Goal: Task Accomplishment & Management: Manage account settings

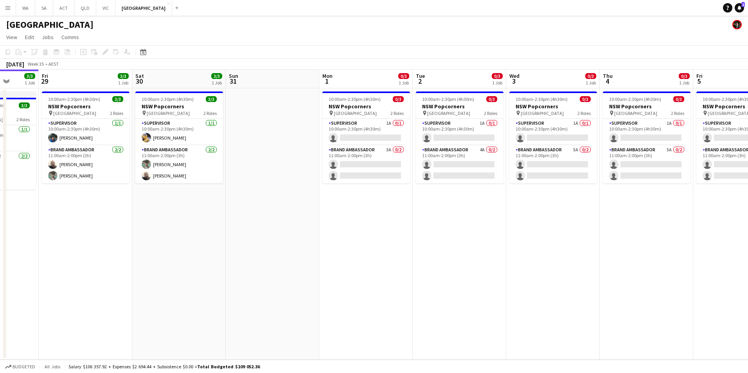
scroll to position [0, 281]
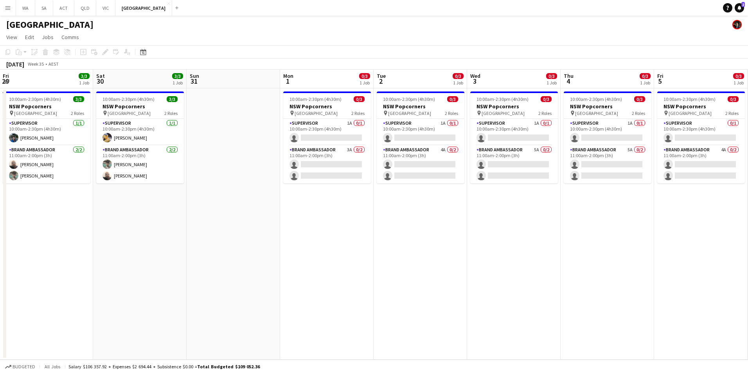
drag, startPoint x: 361, startPoint y: 173, endPoint x: 199, endPoint y: 196, distance: 164.0
click at [199, 196] on app-calendar-viewport "Tue 26 3/3 1 Job Wed 27 3/3 1 Job Thu 28 3/3 1 Job Fri 29 3/3 1 Job Sat 30 3/3 …" at bounding box center [374, 215] width 748 height 290
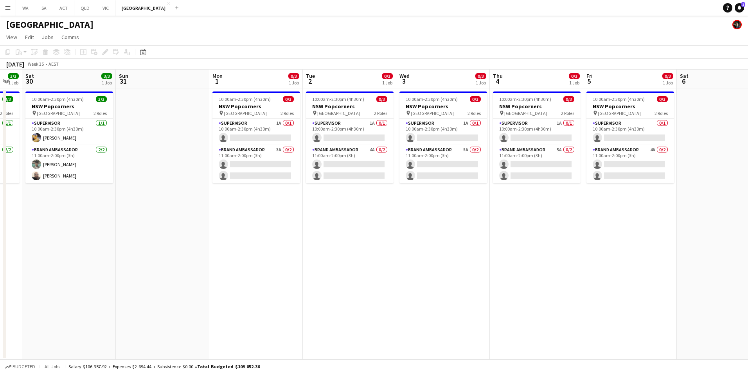
scroll to position [0, 281]
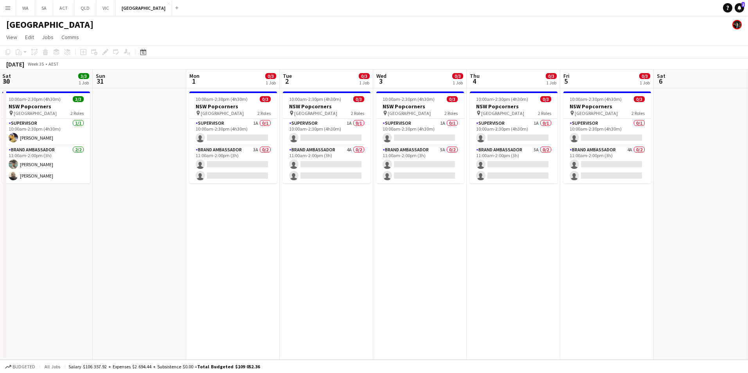
drag, startPoint x: 594, startPoint y: 275, endPoint x: 500, endPoint y: 296, distance: 96.3
click at [500, 296] on app-calendar-viewport "Wed 27 3/3 1 Job Thu 28 3/3 1 Job Fri 29 3/3 1 Job Sat 30 3/3 1 Job Sun 31 Mon …" at bounding box center [374, 215] width 748 height 290
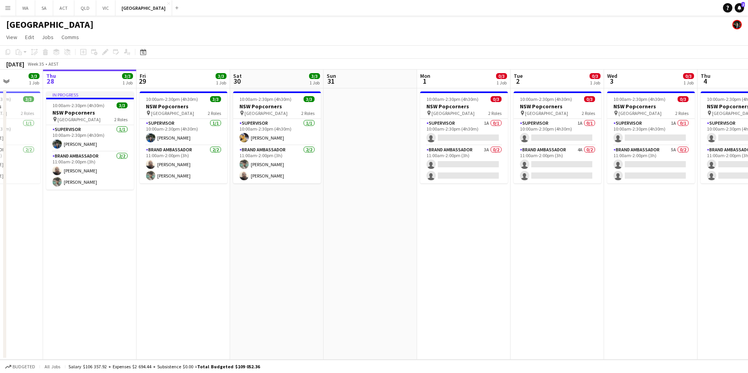
drag, startPoint x: 297, startPoint y: 276, endPoint x: 468, endPoint y: 270, distance: 171.5
click at [468, 270] on app-calendar-viewport "Mon 25 3/4 1 Job Tue 26 3/3 1 Job Wed 27 3/3 1 Job Thu 28 3/3 1 Job Fri 29 3/3 …" at bounding box center [374, 215] width 748 height 290
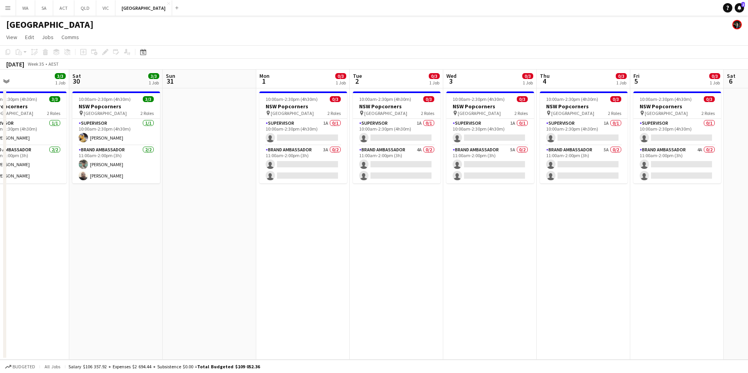
scroll to position [0, 283]
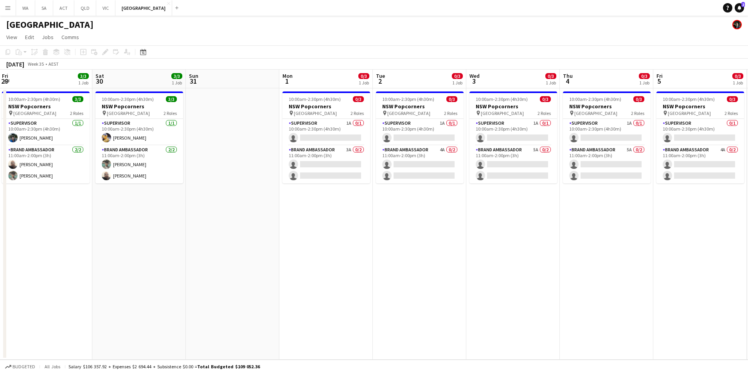
drag, startPoint x: 505, startPoint y: 252, endPoint x: 366, endPoint y: 266, distance: 139.2
click at [366, 266] on app-calendar-viewport "Tue 26 3/3 1 Job Wed 27 3/3 1 Job Thu 28 3/3 1 Job Fri 29 3/3 1 Job Sat 30 3/3 …" at bounding box center [374, 215] width 748 height 290
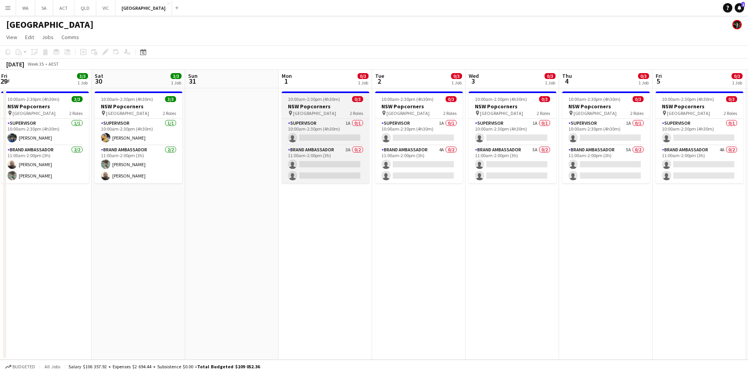
click at [305, 111] on span "[GEOGRAPHIC_DATA]" at bounding box center [314, 113] width 43 height 6
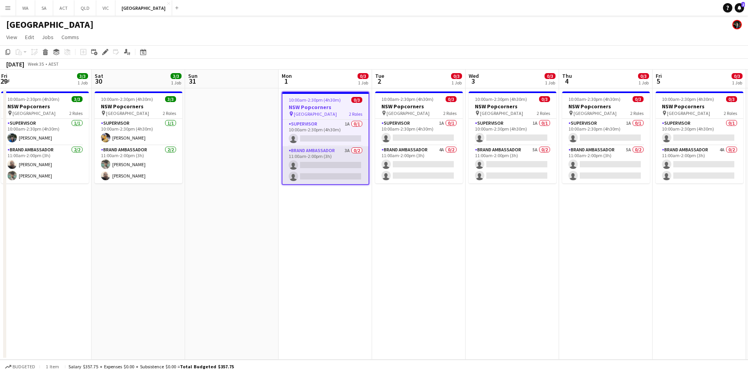
click at [323, 151] on app-card-role "Brand Ambassador 3A 0/2 11:00am-2:00pm (3h) single-neutral-actions single-neutr…" at bounding box center [326, 165] width 86 height 38
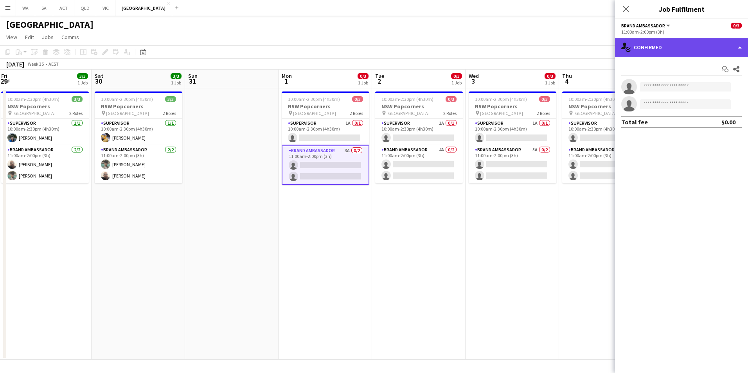
click at [647, 55] on div "single-neutral-actions-check-2 Confirmed" at bounding box center [681, 47] width 133 height 19
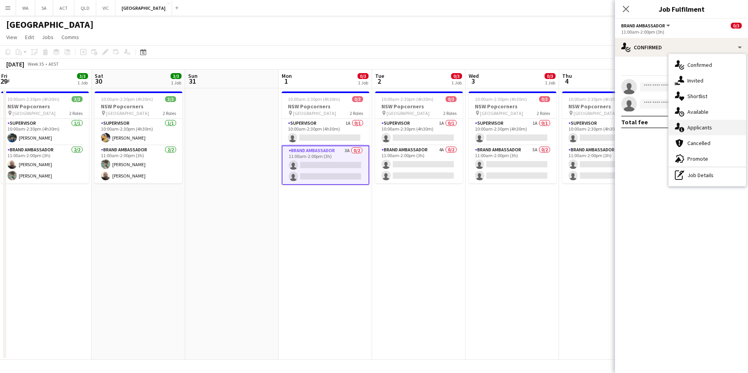
click at [720, 124] on div "single-neutral-actions-information Applicants" at bounding box center [707, 128] width 77 height 16
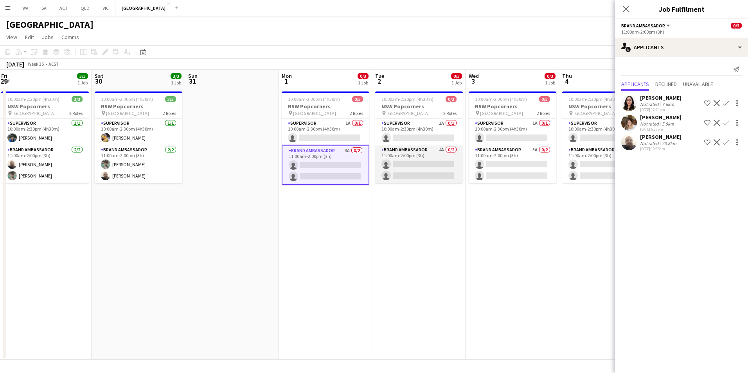
click at [410, 147] on app-card-role "Brand Ambassador 4A 0/2 11:00am-2:00pm (3h) single-neutral-actions single-neutr…" at bounding box center [419, 165] width 88 height 38
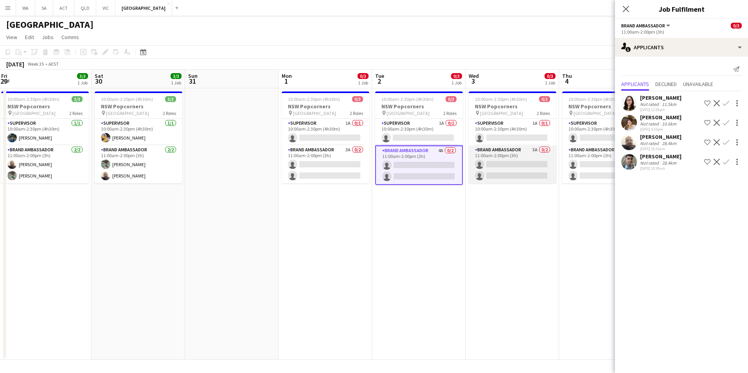
click at [493, 151] on app-card-role "Brand Ambassador 5A 0/2 11:00am-2:00pm (3h) single-neutral-actions single-neutr…" at bounding box center [513, 165] width 88 height 38
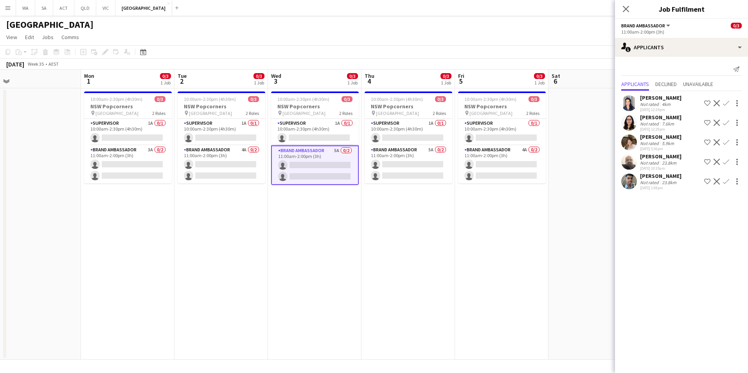
scroll to position [0, 230]
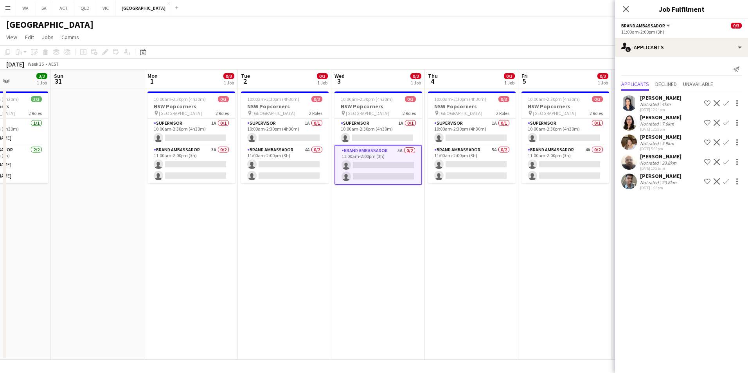
drag, startPoint x: 583, startPoint y: 220, endPoint x: 449, endPoint y: 234, distance: 135.0
click at [449, 234] on app-calendar-viewport "Thu 28 3/3 1 Job Fri 29 3/3 1 Job Sat 30 3/3 1 Job Sun 31 Mon 1 0/3 1 Job Tue 2…" at bounding box center [374, 215] width 748 height 290
click at [473, 156] on app-card-role "Brand Ambassador 5A 0/2 11:00am-2:00pm (3h) single-neutral-actions single-neutr…" at bounding box center [472, 165] width 88 height 38
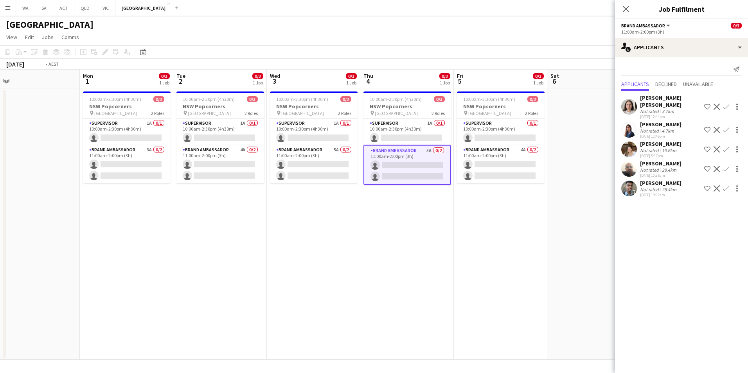
scroll to position [0, 296]
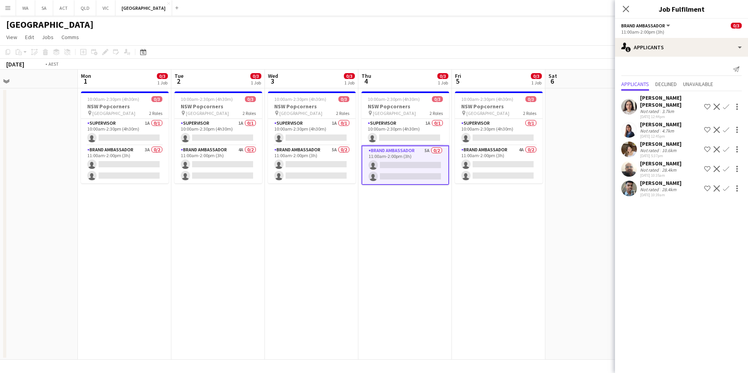
drag, startPoint x: 553, startPoint y: 197, endPoint x: 393, endPoint y: 208, distance: 160.4
click at [393, 208] on app-calendar-viewport "Thu 28 3/3 1 Job Fri 29 3/3 1 Job Sat 30 3/3 1 Job Sun 31 Mon 1 0/3 1 Job Tue 2…" at bounding box center [374, 215] width 748 height 290
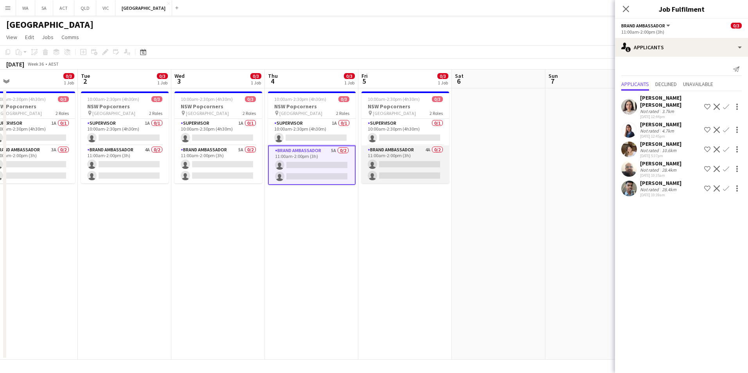
click at [406, 154] on app-card-role "Brand Ambassador 4A 0/2 11:00am-2:00pm (3h) single-neutral-actions single-neutr…" at bounding box center [406, 165] width 88 height 38
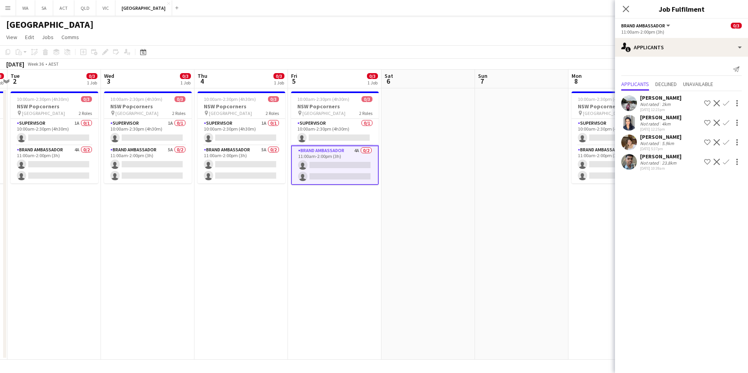
scroll to position [0, 259]
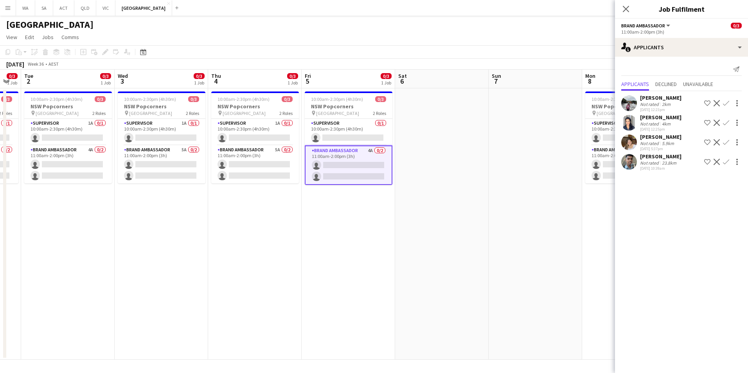
drag, startPoint x: 559, startPoint y: 228, endPoint x: 315, endPoint y: 241, distance: 244.1
click at [315, 241] on app-calendar-viewport "Sat 30 3/3 1 Job Sun 31 Mon 1 0/3 1 Job Tue 2 0/3 1 Job Wed 3 0/3 1 Job Thu 4 0…" at bounding box center [374, 215] width 748 height 290
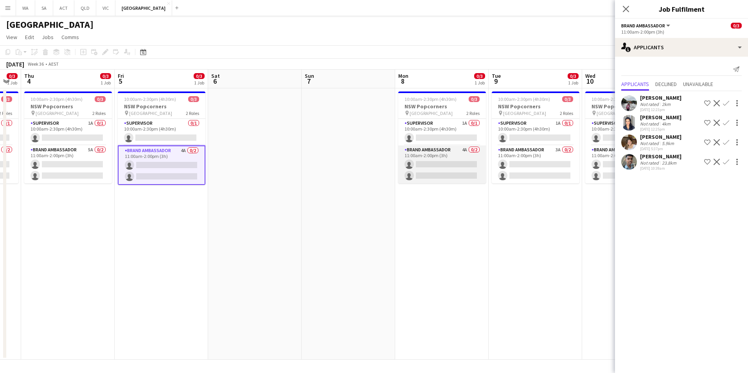
click at [428, 156] on app-card-role "Brand Ambassador 4A 0/2 11:00am-2:00pm (3h) single-neutral-actions single-neutr…" at bounding box center [442, 165] width 88 height 38
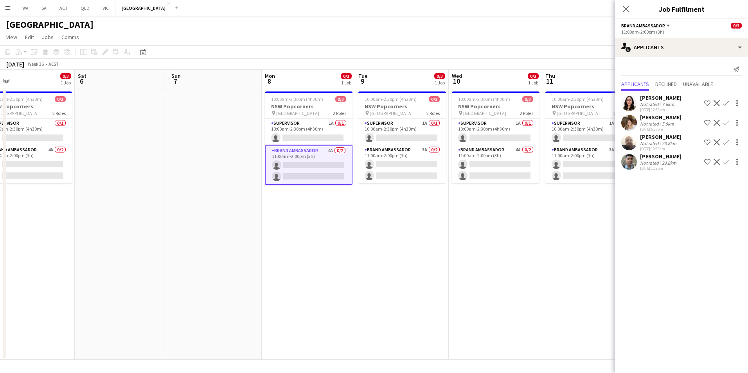
drag, startPoint x: 424, startPoint y: 256, endPoint x: 380, endPoint y: 254, distance: 43.8
click at [380, 254] on app-calendar-viewport "Tue 2 0/3 1 Job Wed 3 0/3 1 Job Thu 4 0/3 1 Job Fri 5 0/3 1 Job Sat 6 Sun 7 Mon…" at bounding box center [374, 215] width 748 height 290
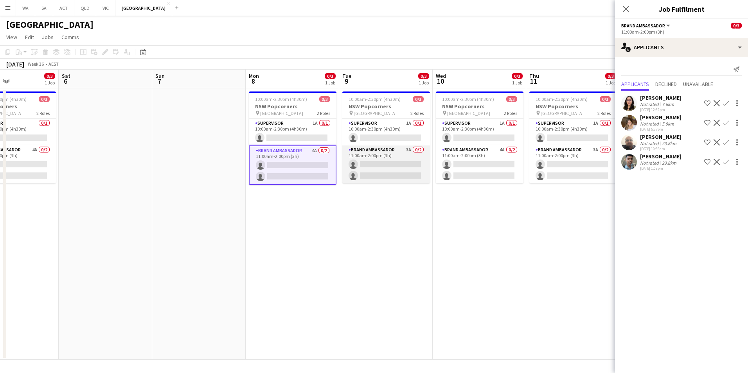
click at [380, 155] on app-card-role "Brand Ambassador 3A 0/2 11:00am-2:00pm (3h) single-neutral-actions single-neutr…" at bounding box center [386, 165] width 88 height 38
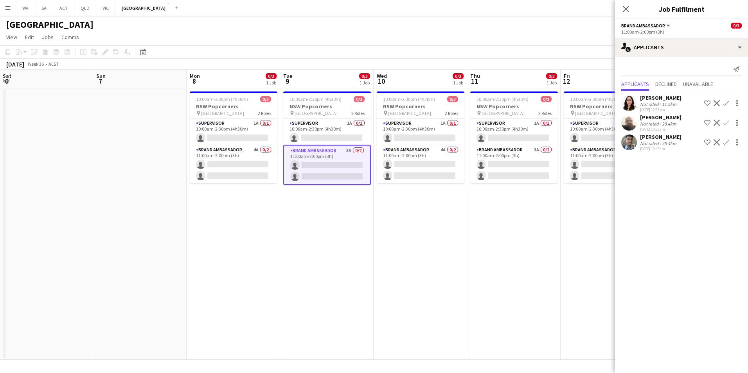
drag, startPoint x: 454, startPoint y: 267, endPoint x: 321, endPoint y: 268, distance: 132.7
click at [321, 268] on app-calendar-viewport "Wed 3 0/3 1 Job Thu 4 0/3 1 Job Fri 5 0/3 1 Job Sat 6 Sun 7 Mon 8 0/3 1 Job Tue…" at bounding box center [374, 215] width 748 height 290
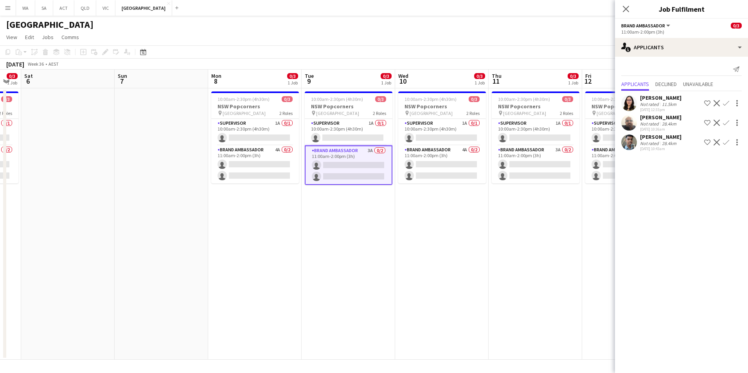
drag, startPoint x: 386, startPoint y: 249, endPoint x: 535, endPoint y: 244, distance: 149.6
click at [535, 244] on app-calendar-viewport "Thu 4 0/3 1 Job Fri 5 0/3 1 Job Sat 6 Sun 7 Mon 8 0/3 1 Job Tue 9 0/3 1 Job Wed…" at bounding box center [374, 215] width 748 height 290
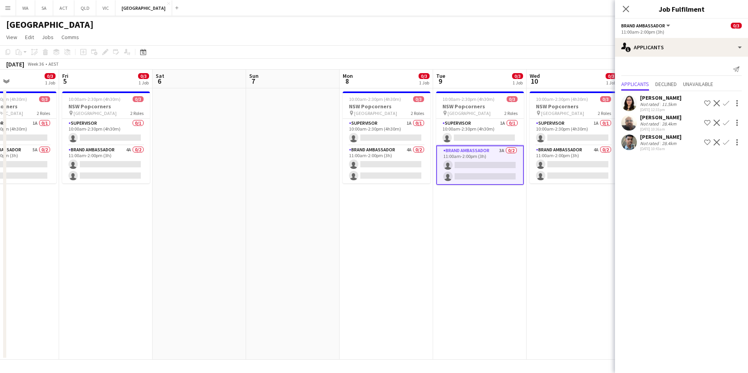
drag, startPoint x: 194, startPoint y: 234, endPoint x: 493, endPoint y: 222, distance: 298.8
click at [501, 222] on app-calendar-viewport "Tue 2 0/3 1 Job Wed 3 0/3 1 Job Thu 4 0/3 1 Job Fri 5 0/3 1 Job Sat 6 Sun 7 Mon…" at bounding box center [374, 215] width 748 height 290
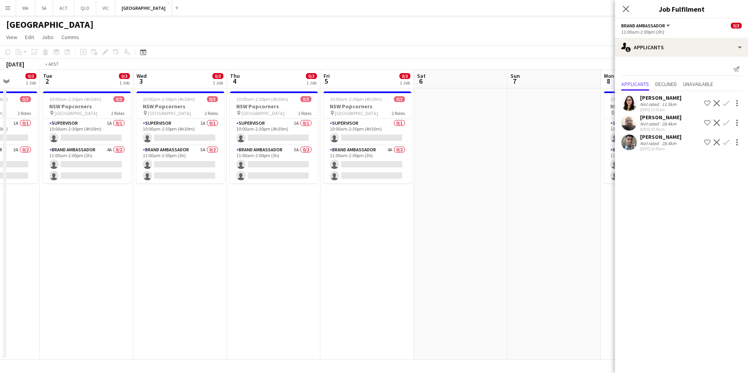
drag, startPoint x: 194, startPoint y: 214, endPoint x: 443, endPoint y: 212, distance: 249.7
click at [443, 212] on app-calendar-viewport "Sat 30 3/3 1 Job Sun 31 Mon 1 0/3 1 Job Tue 2 0/3 1 Job Wed 3 0/3 1 Job Thu 4 0…" at bounding box center [374, 215] width 748 height 290
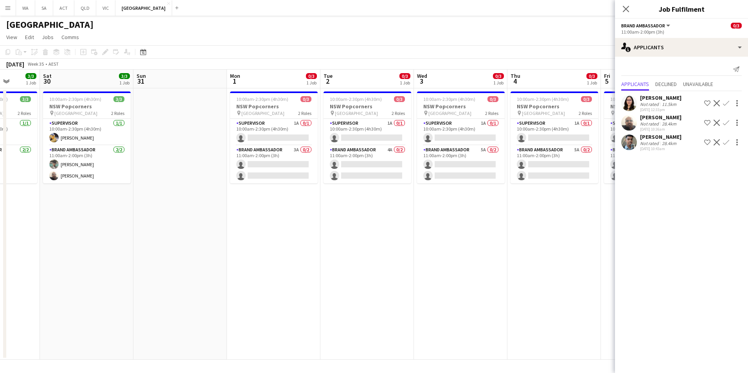
scroll to position [0, 189]
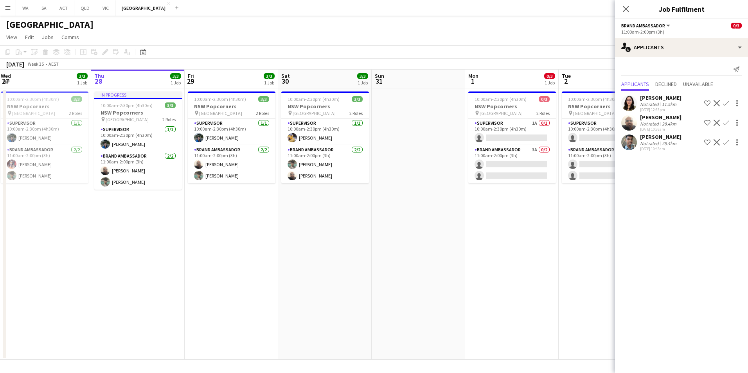
drag, startPoint x: 157, startPoint y: 216, endPoint x: 391, endPoint y: 214, distance: 233.2
click at [391, 214] on app-calendar-viewport "Mon 25 3/4 1 Job Tue 26 3/3 1 Job Wed 27 3/3 1 Job Thu 28 3/3 1 Job Fri 29 3/3 …" at bounding box center [374, 215] width 748 height 290
click at [333, 151] on app-card-role "Brand Ambassador [DATE] 11:00am-2:00pm (3h) [PERSON_NAME] [PERSON_NAME]" at bounding box center [325, 165] width 88 height 38
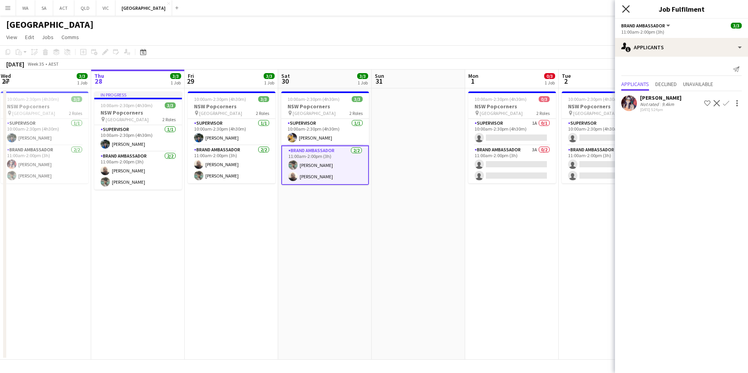
click at [626, 6] on icon "Close pop-in" at bounding box center [625, 8] width 7 height 7
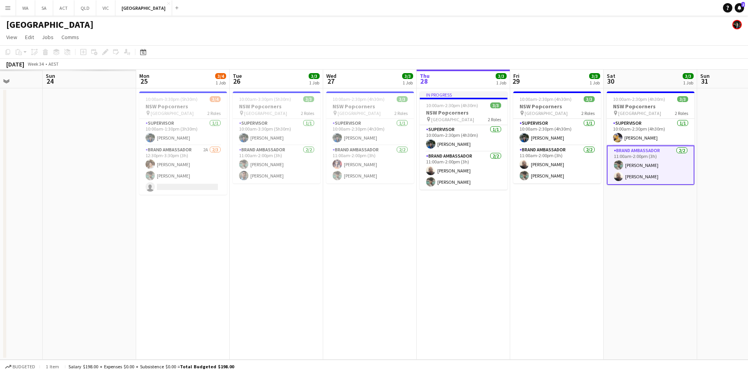
scroll to position [0, 213]
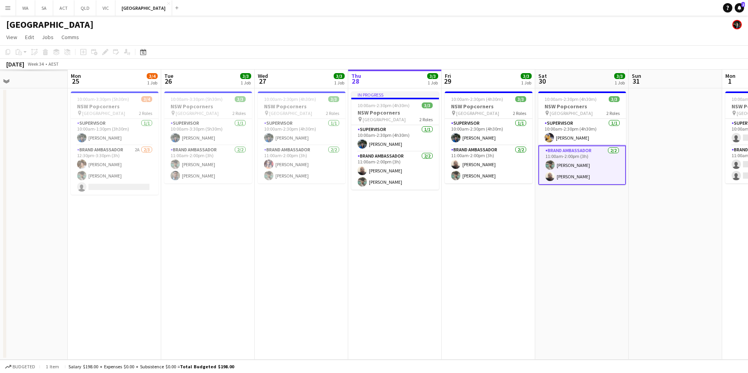
drag, startPoint x: 370, startPoint y: 234, endPoint x: 562, endPoint y: 246, distance: 192.1
click at [562, 246] on app-calendar-viewport "Fri 22 Sat 23 Sun 24 Mon 25 3/4 1 Job Tue 26 3/3 1 Job Wed 27 3/3 1 Job Thu 28 …" at bounding box center [374, 215] width 748 height 290
